Goal: Task Accomplishment & Management: Manage account settings

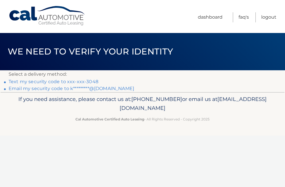
click at [77, 82] on link "Text my security code to xxx-xxx-3048" at bounding box center [54, 81] width 90 height 5
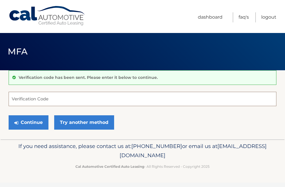
click at [54, 99] on input "Verification Code" at bounding box center [143, 99] width 268 height 14
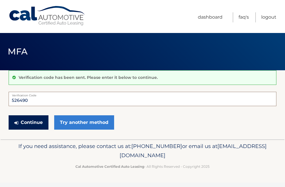
type input "526490"
click at [29, 121] on button "Continue" at bounding box center [29, 122] width 40 height 14
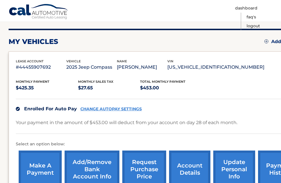
scroll to position [69, 0]
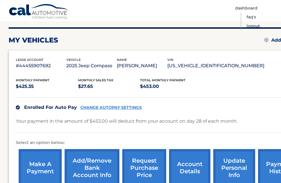
click at [260, 21] on link "Logout" at bounding box center [252, 25] width 13 height 9
